Goal: Obtain resource: Obtain resource

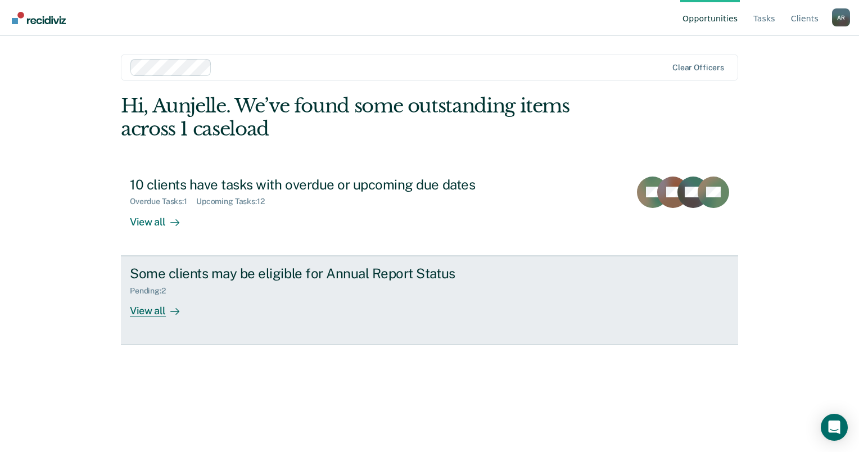
click at [162, 301] on div "View all" at bounding box center [161, 306] width 63 height 22
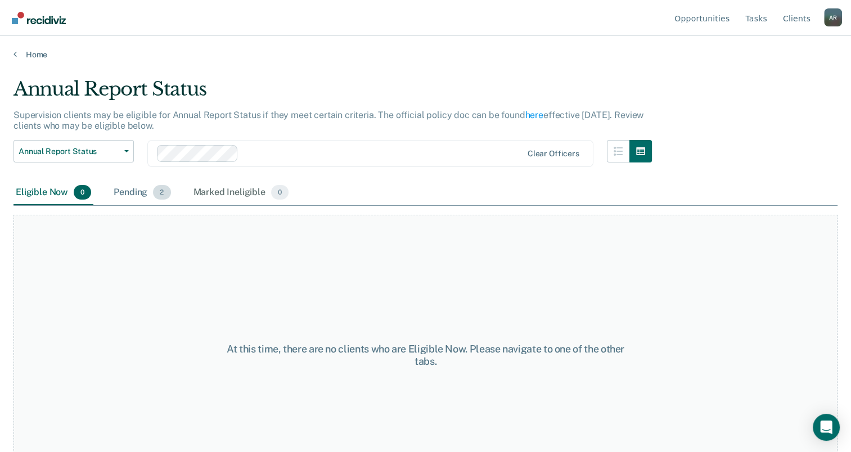
click at [125, 189] on div "Pending 2" at bounding box center [141, 193] width 61 height 25
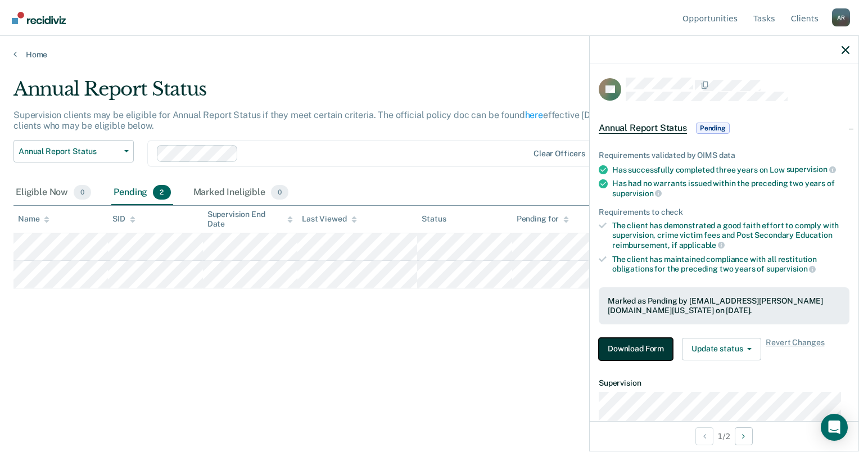
click at [655, 348] on button "Download Form" at bounding box center [636, 349] width 74 height 22
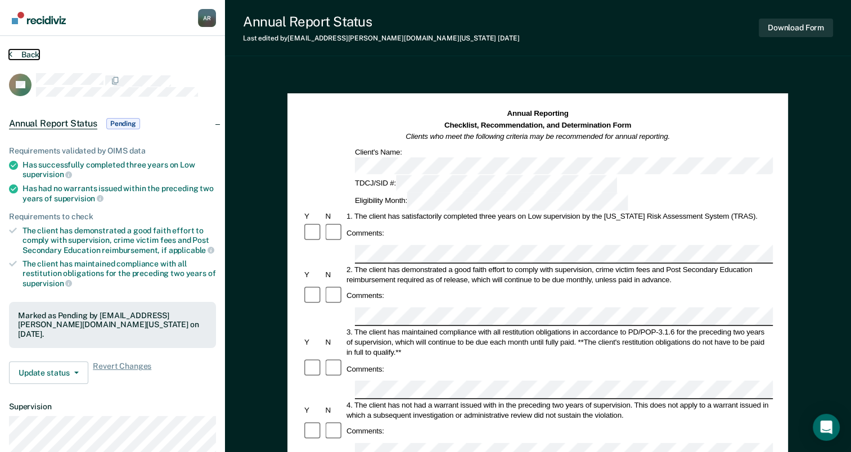
click at [15, 58] on button "Back" at bounding box center [24, 54] width 30 height 10
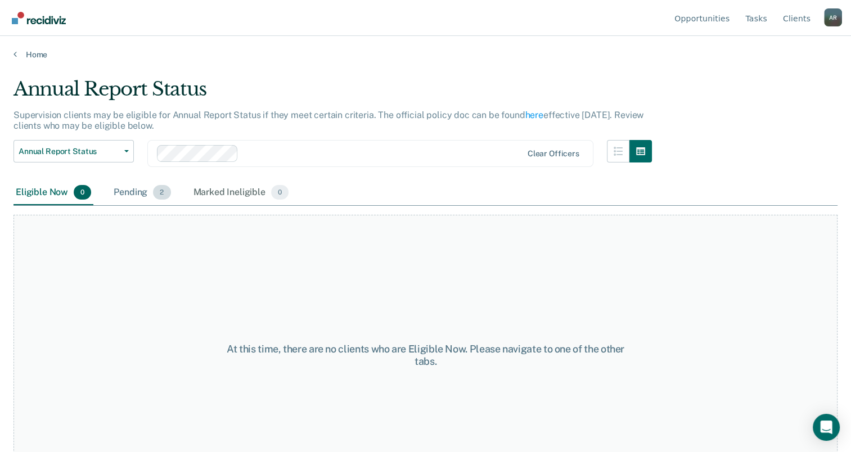
click at [157, 185] on span "2" at bounding box center [161, 192] width 17 height 15
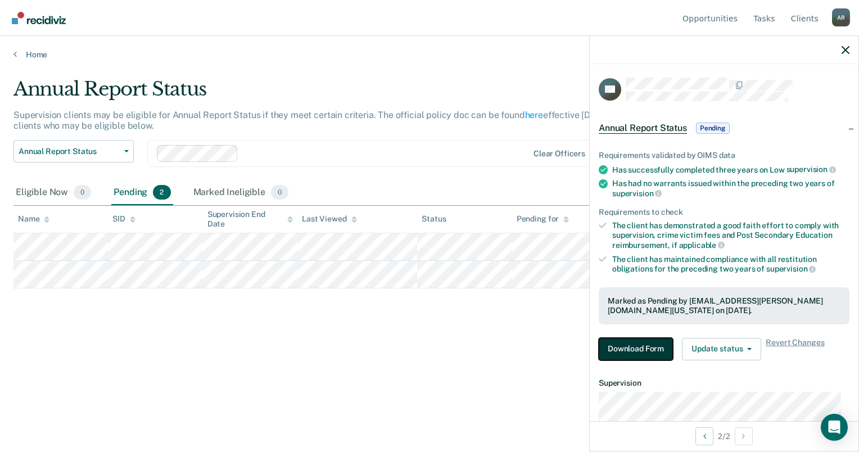
click at [651, 341] on button "Download Form" at bounding box center [636, 349] width 74 height 22
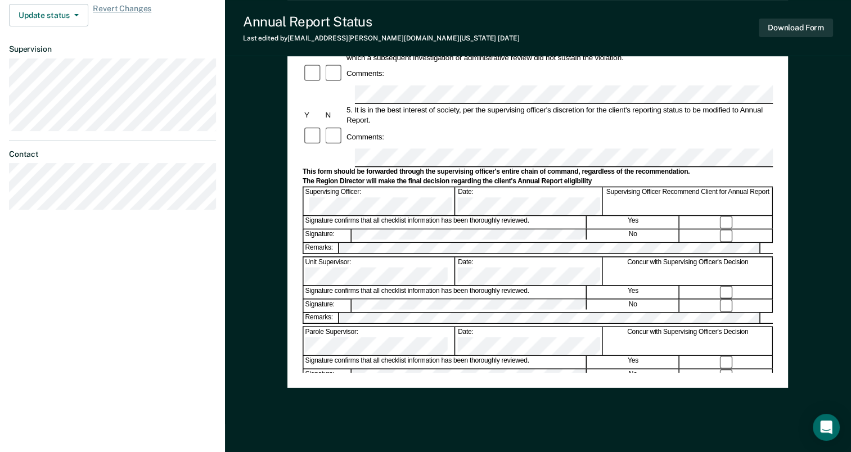
scroll to position [358, 0]
